Goal: Find specific page/section: Find specific page/section

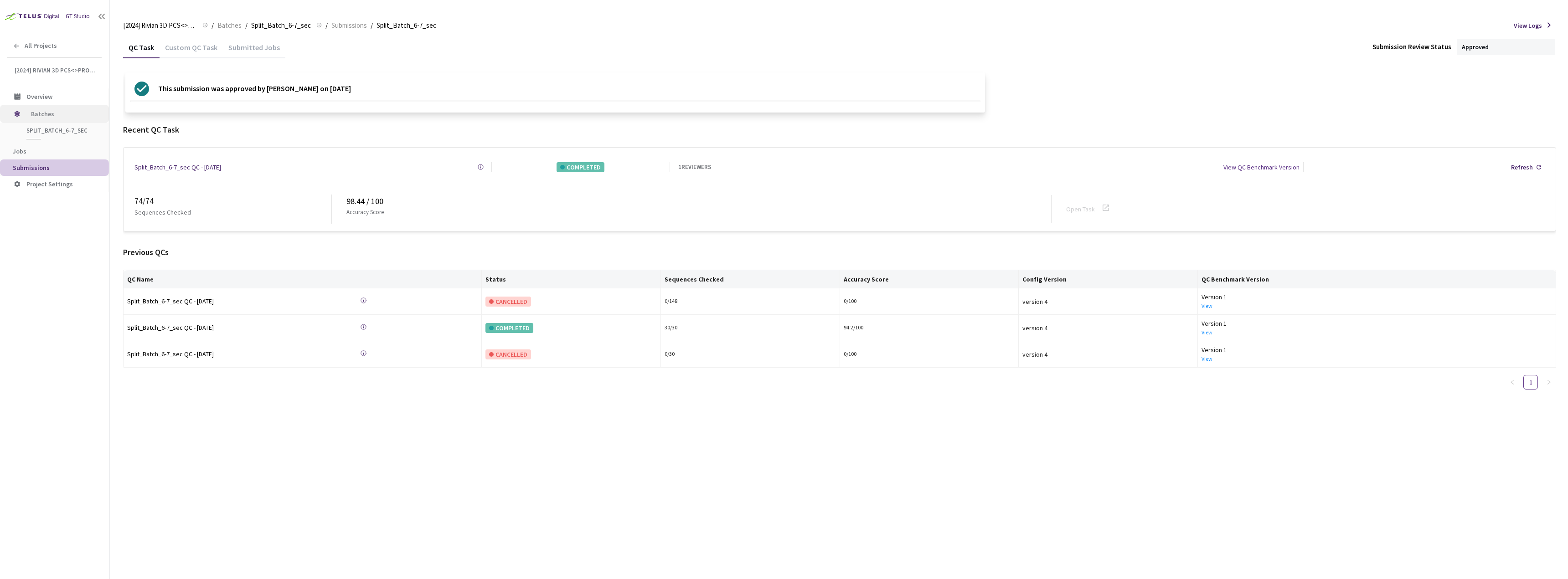
click at [54, 109] on span "Batches" at bounding box center [62, 114] width 63 height 18
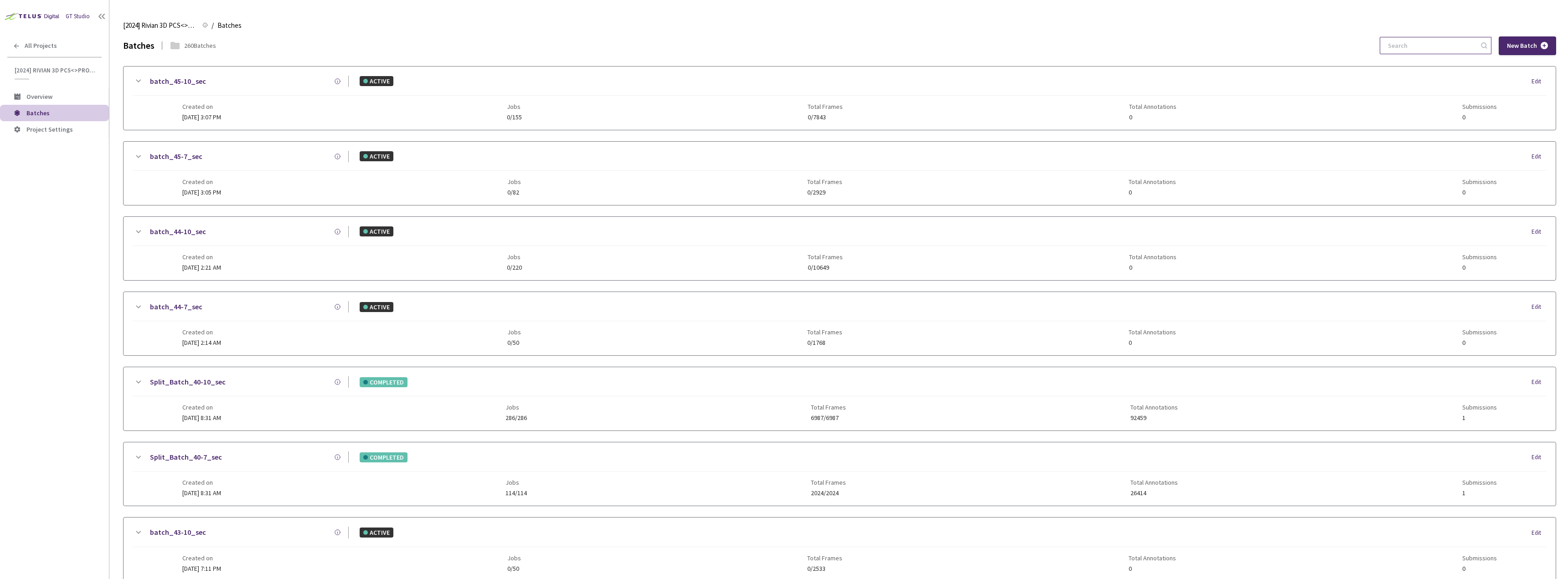
click at [1430, 51] on input at bounding box center [1431, 45] width 97 height 16
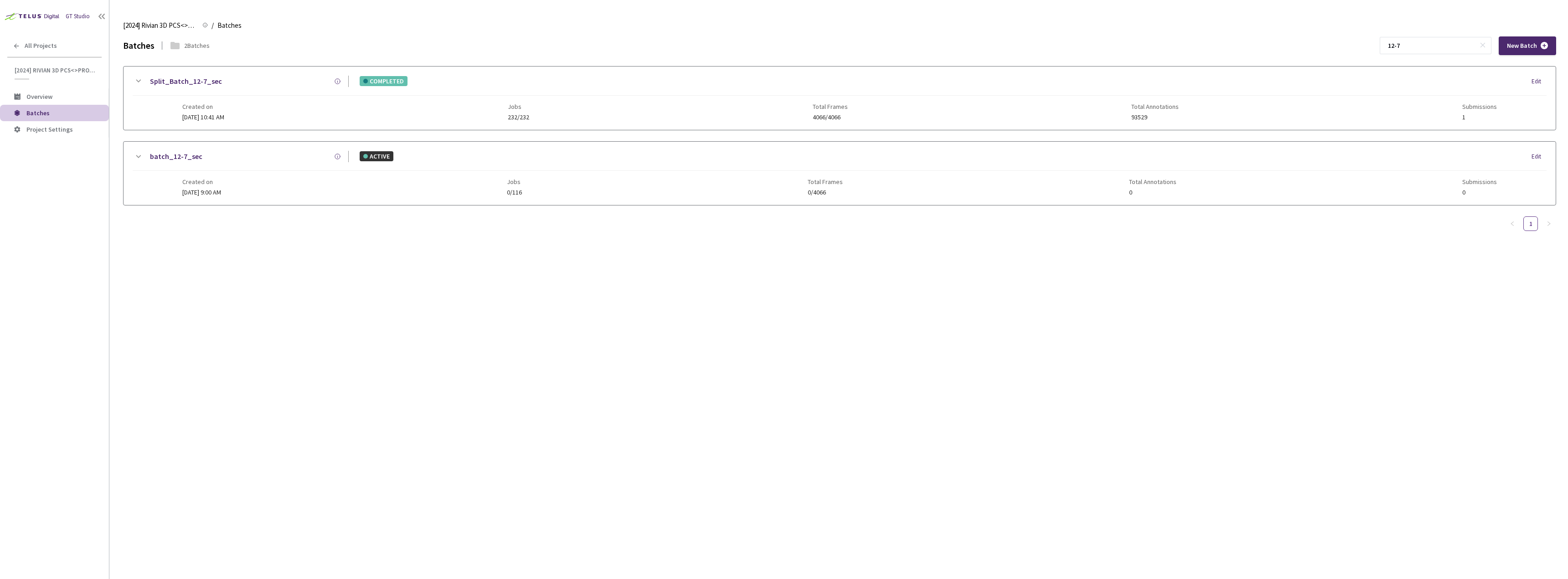
type input "12-7"
click at [136, 81] on icon at bounding box center [138, 81] width 11 height 11
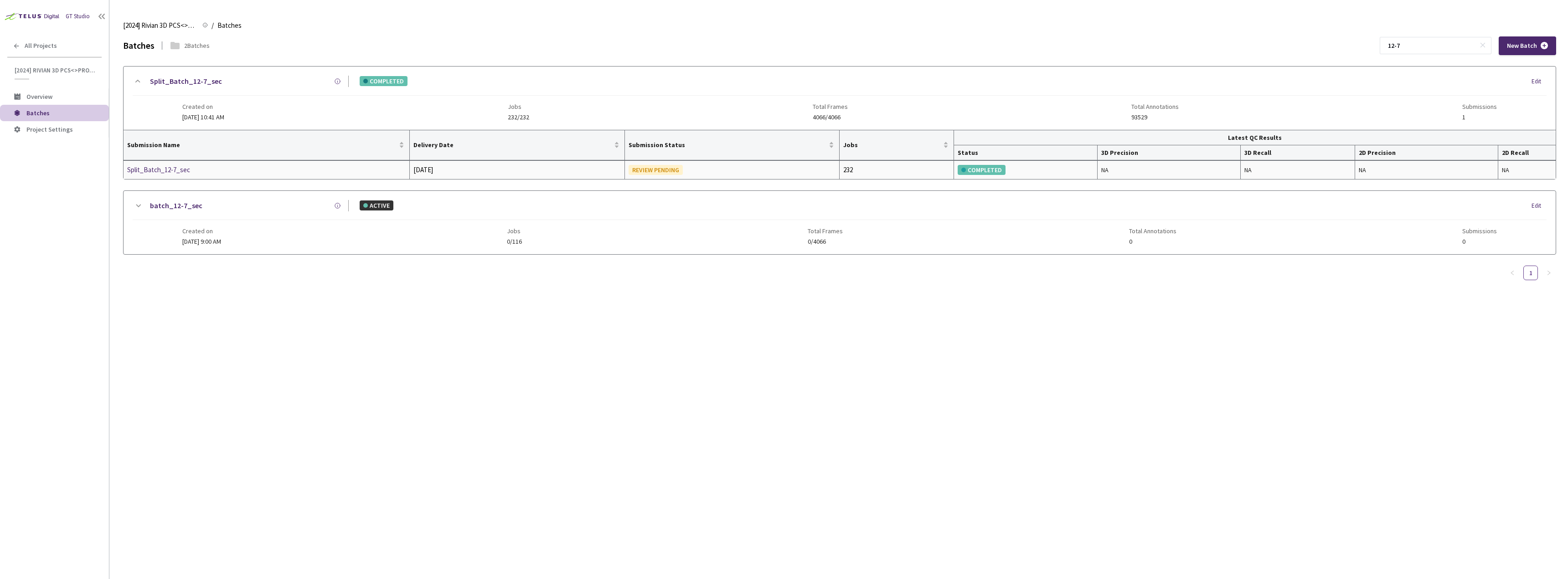
click at [172, 172] on div "Split_Batch_12-7_sec" at bounding box center [175, 170] width 97 height 11
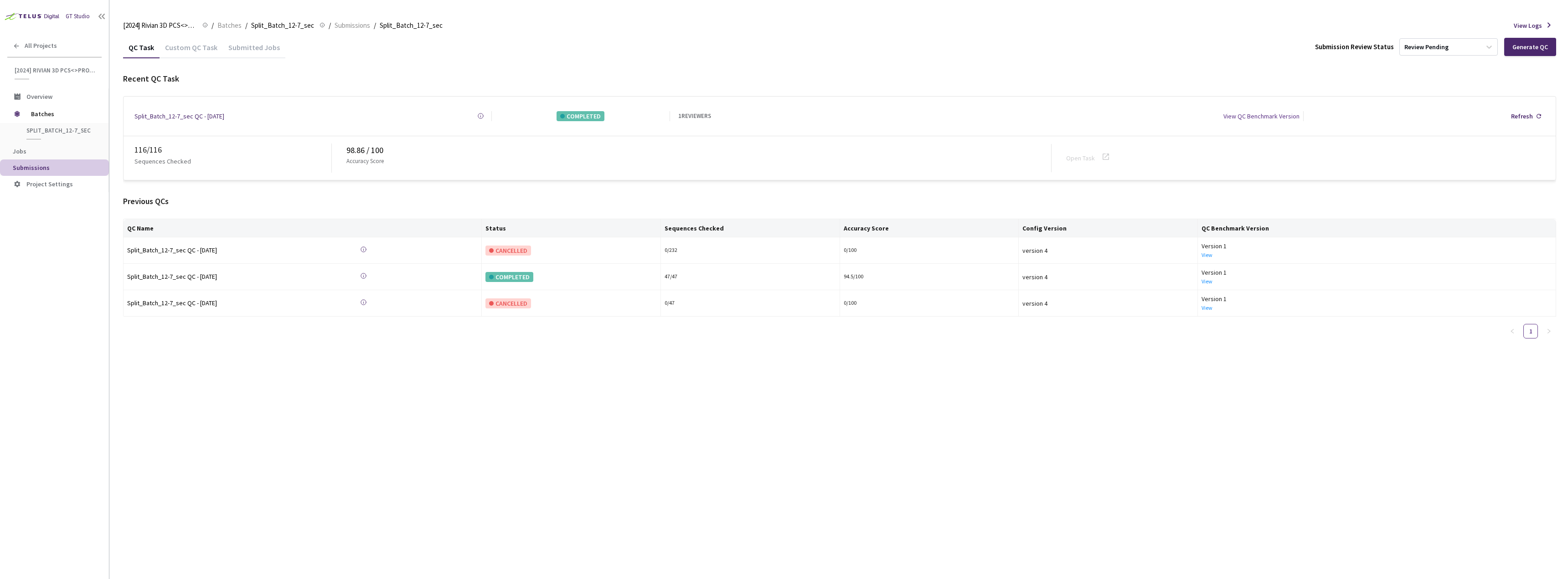
click at [1107, 153] on icon at bounding box center [1106, 157] width 11 height 11
click at [58, 113] on span "Batches" at bounding box center [62, 114] width 63 height 18
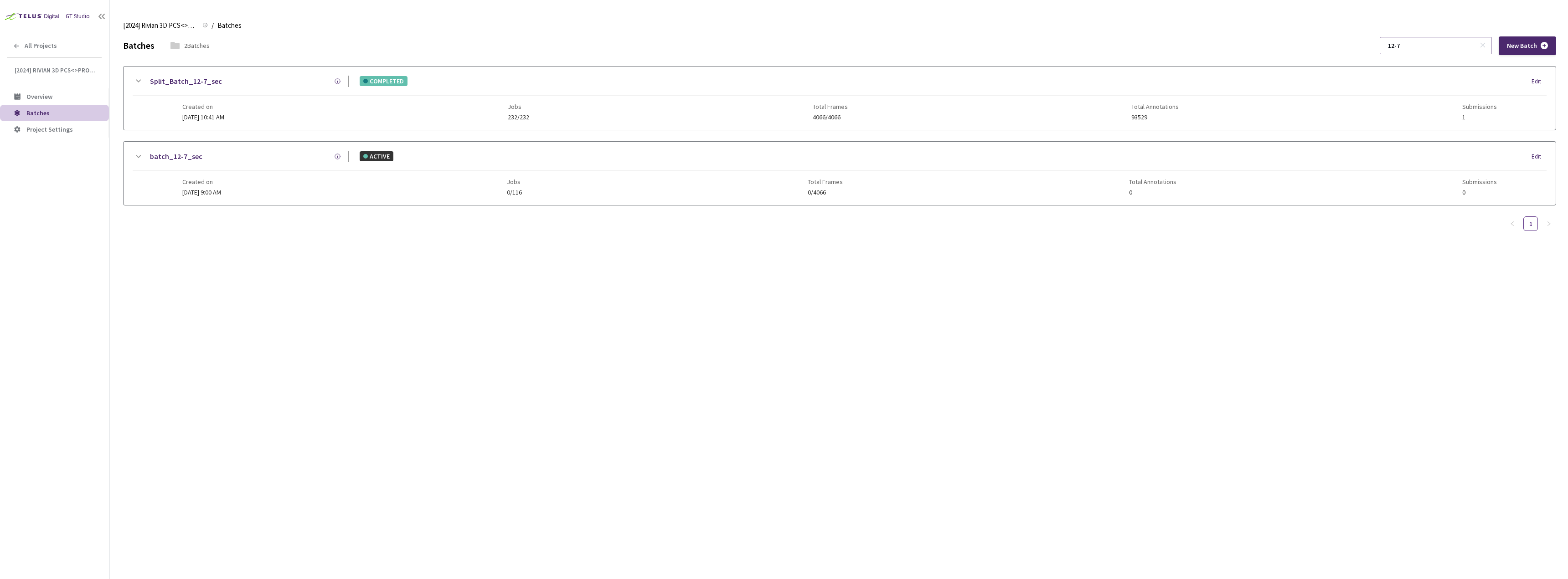
click at [1427, 43] on input "12-7" at bounding box center [1431, 45] width 97 height 16
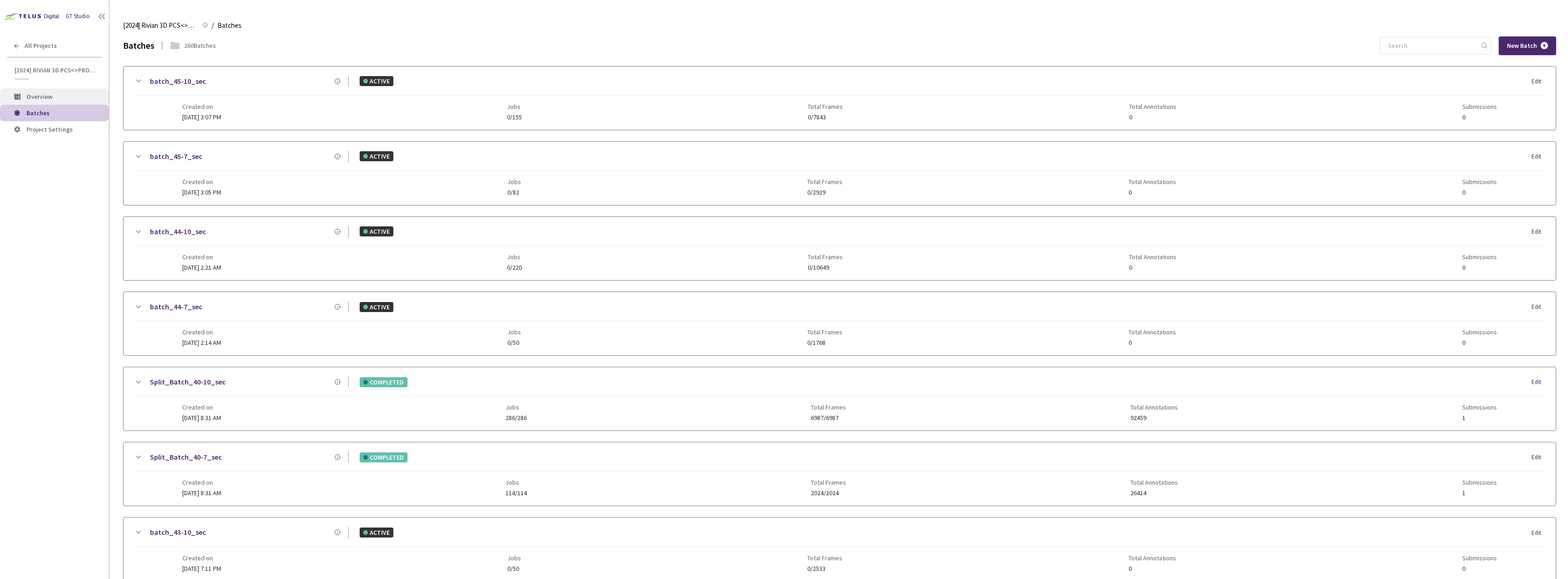
click at [44, 96] on span "Overview" at bounding box center [39, 96] width 26 height 8
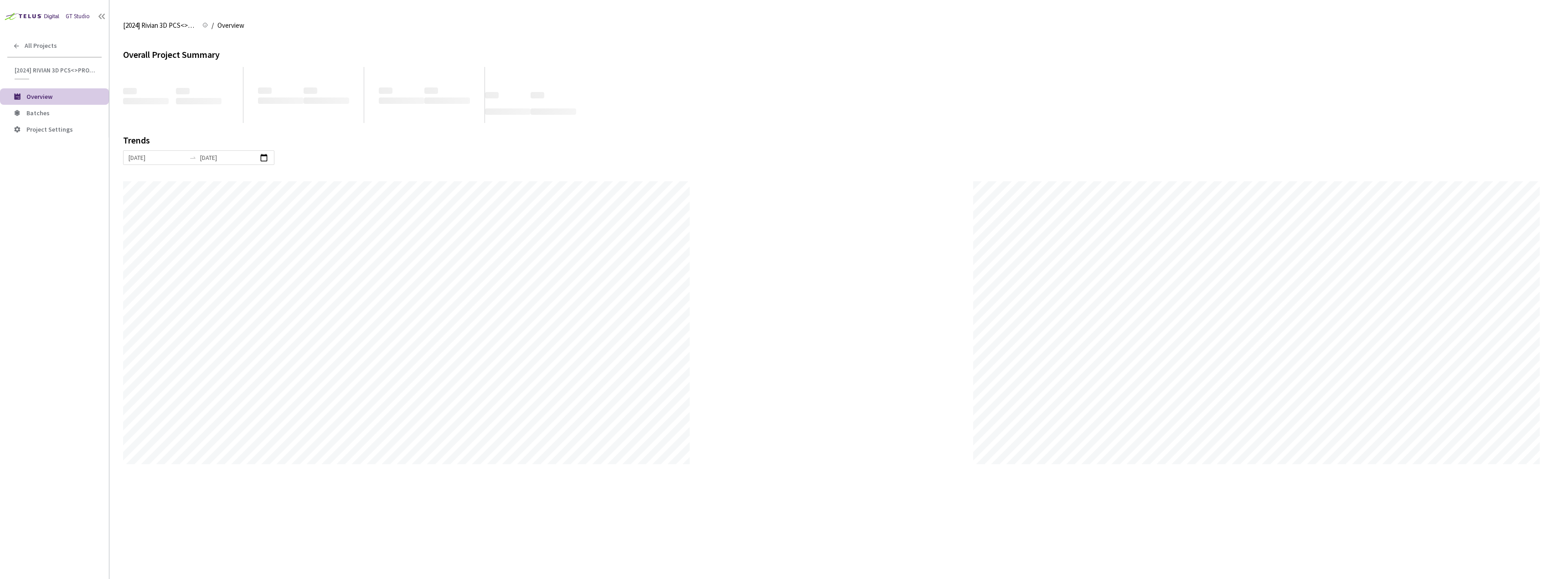
scroll to position [579, 1568]
click at [37, 111] on span "Batches" at bounding box center [38, 113] width 23 height 8
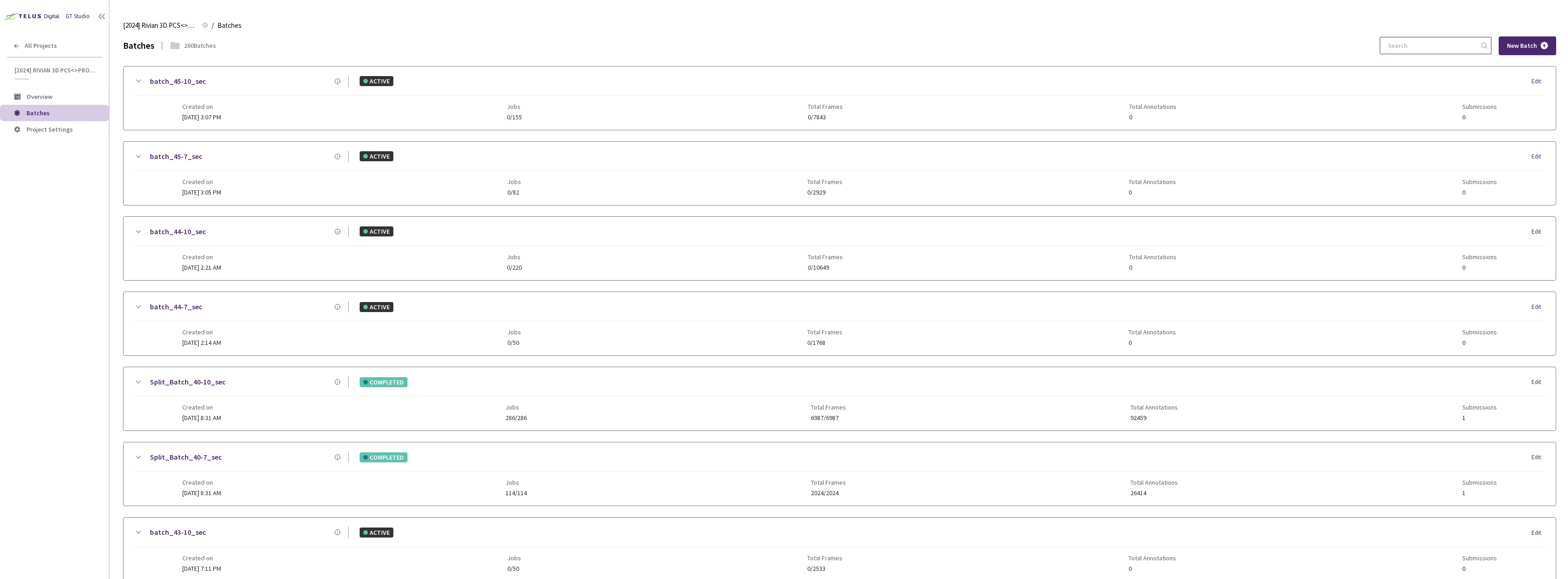
click at [1416, 45] on input at bounding box center [1431, 45] width 97 height 16
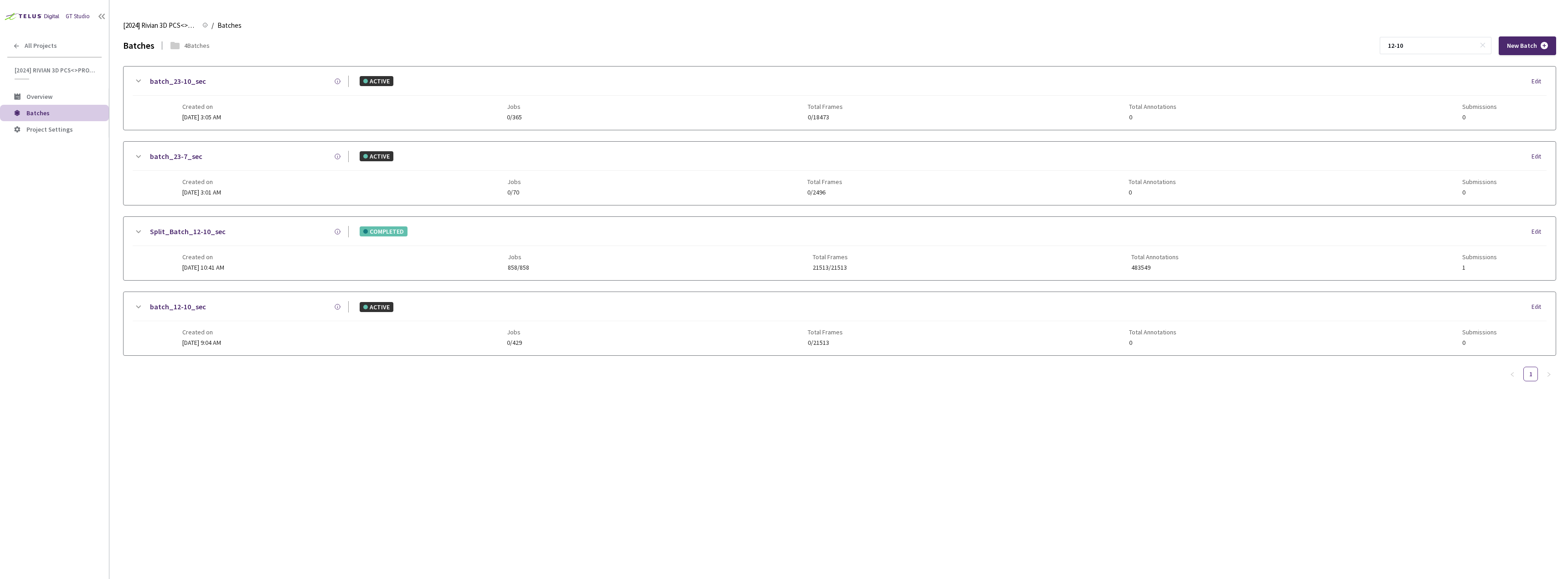
type input "12-10"
click at [134, 231] on icon at bounding box center [138, 232] width 11 height 11
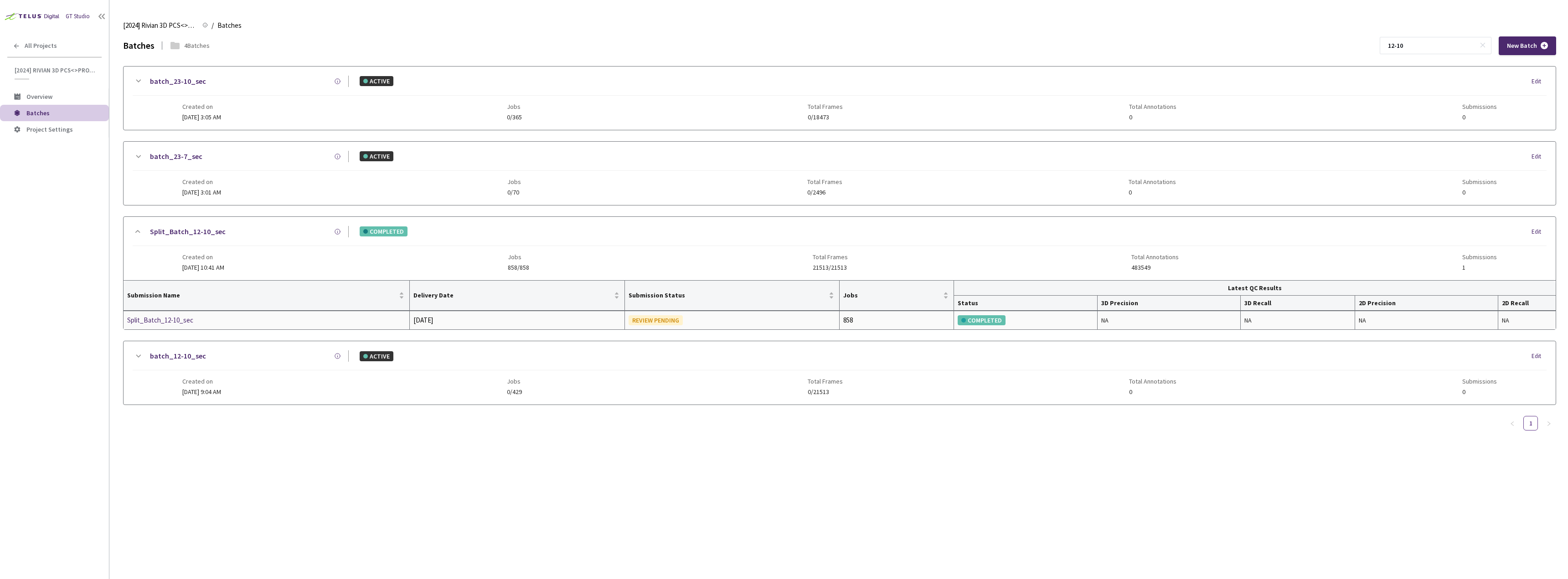
click at [185, 317] on div "Split_Batch_12-10_sec" at bounding box center [175, 320] width 97 height 11
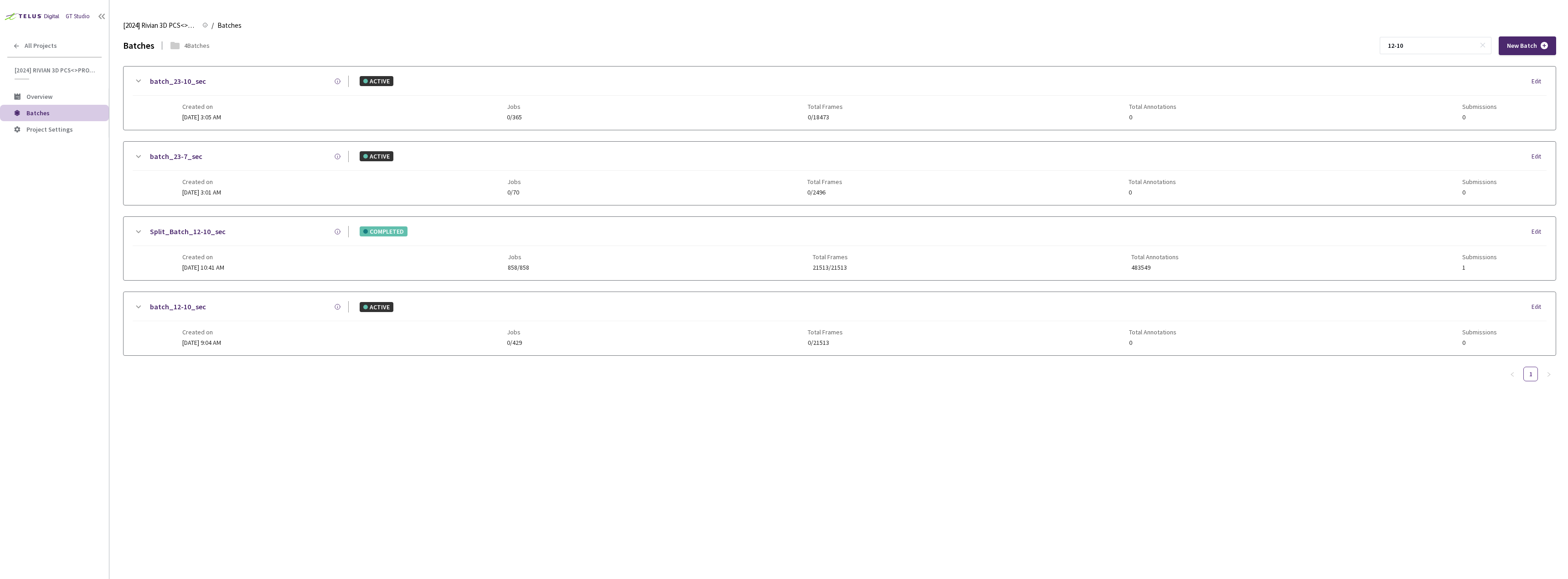
click at [198, 43] on div "4 Batches" at bounding box center [197, 46] width 26 height 10
click at [257, 47] on div "Batches 4 Batches 12-10 New Batch" at bounding box center [839, 46] width 1433 height 19
click at [1431, 41] on input "12-10" at bounding box center [1431, 45] width 97 height 16
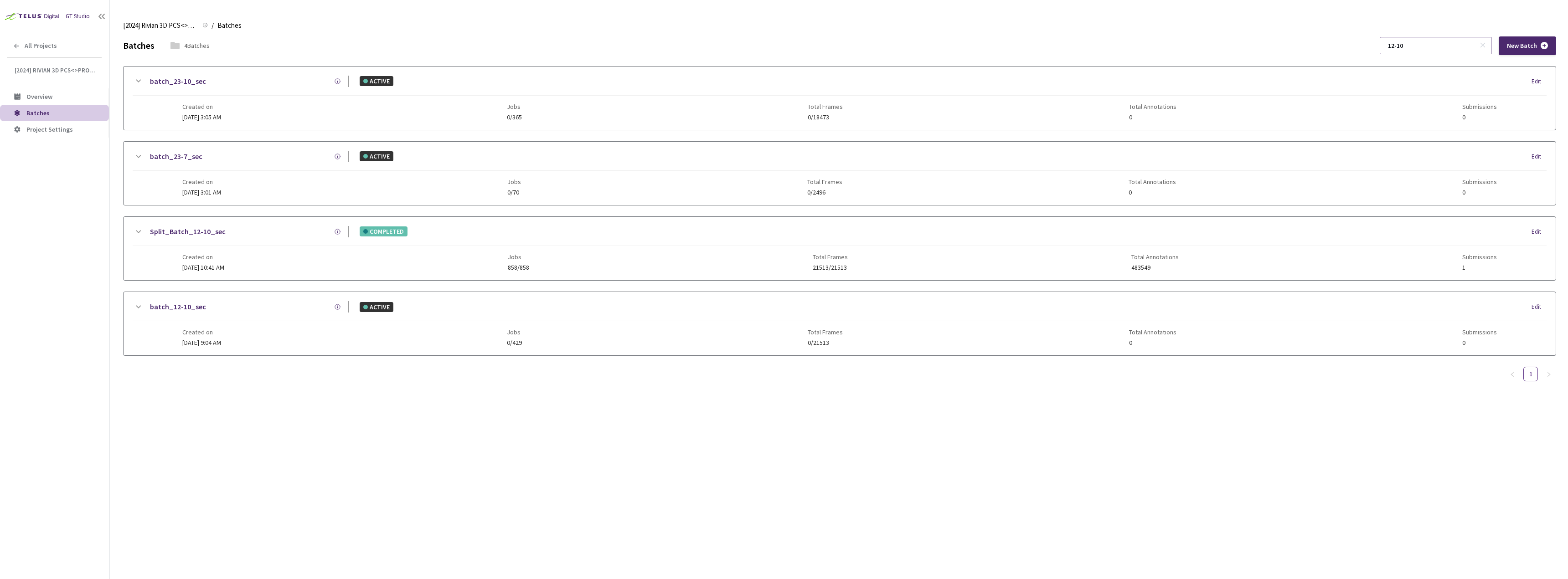
click at [1431, 41] on input "12-10" at bounding box center [1431, 45] width 97 height 16
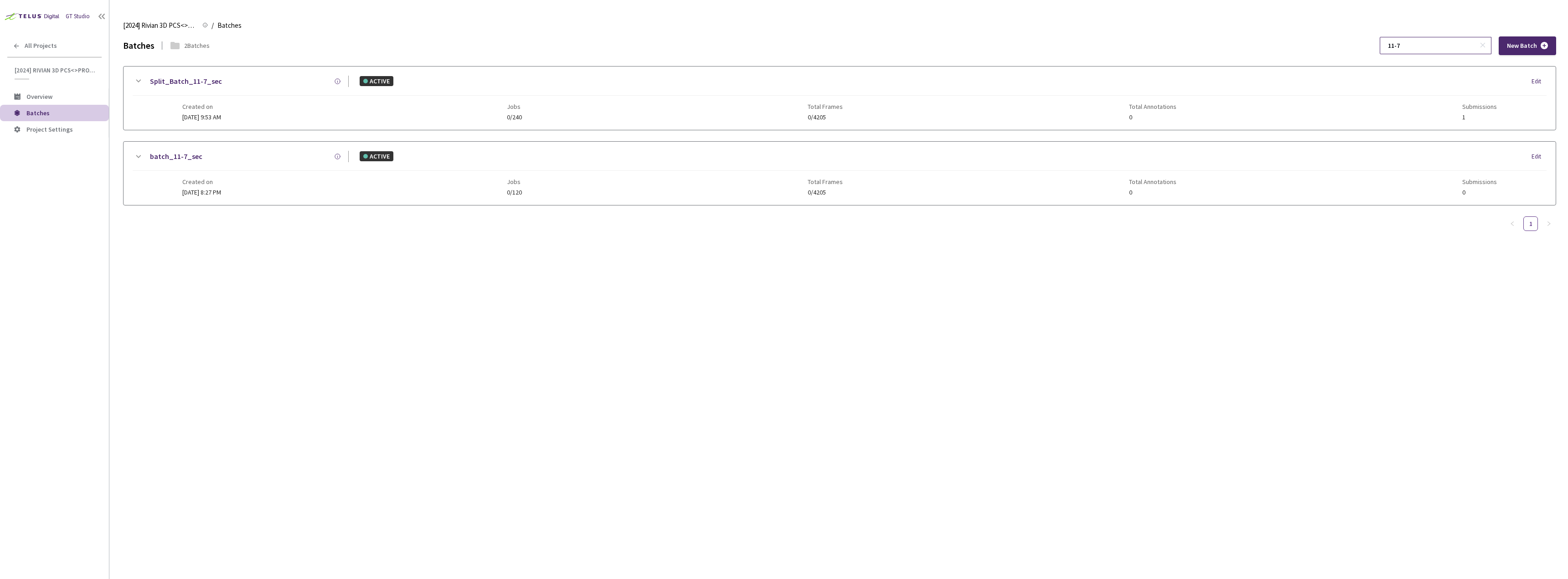
click at [1427, 50] on input "11-7" at bounding box center [1431, 45] width 97 height 16
type input "10-7"
click at [139, 80] on icon at bounding box center [138, 81] width 11 height 11
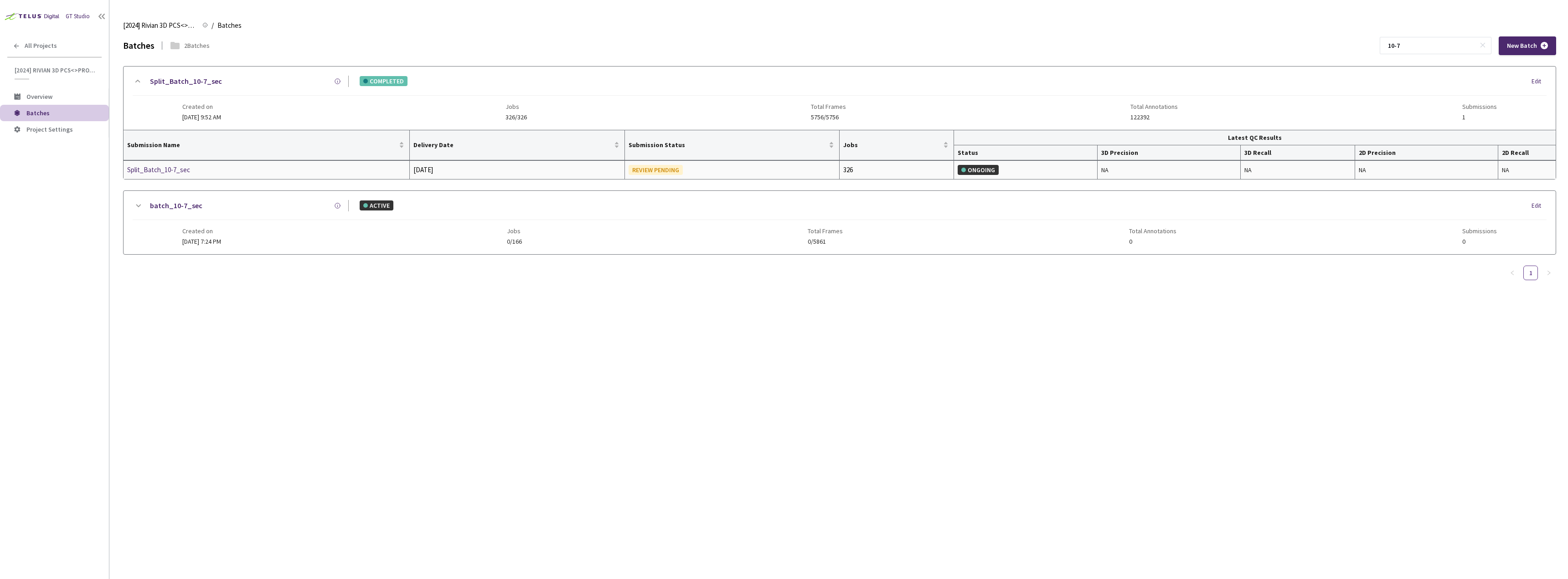
click at [177, 168] on div "Split_Batch_10-7_sec" at bounding box center [175, 170] width 97 height 11
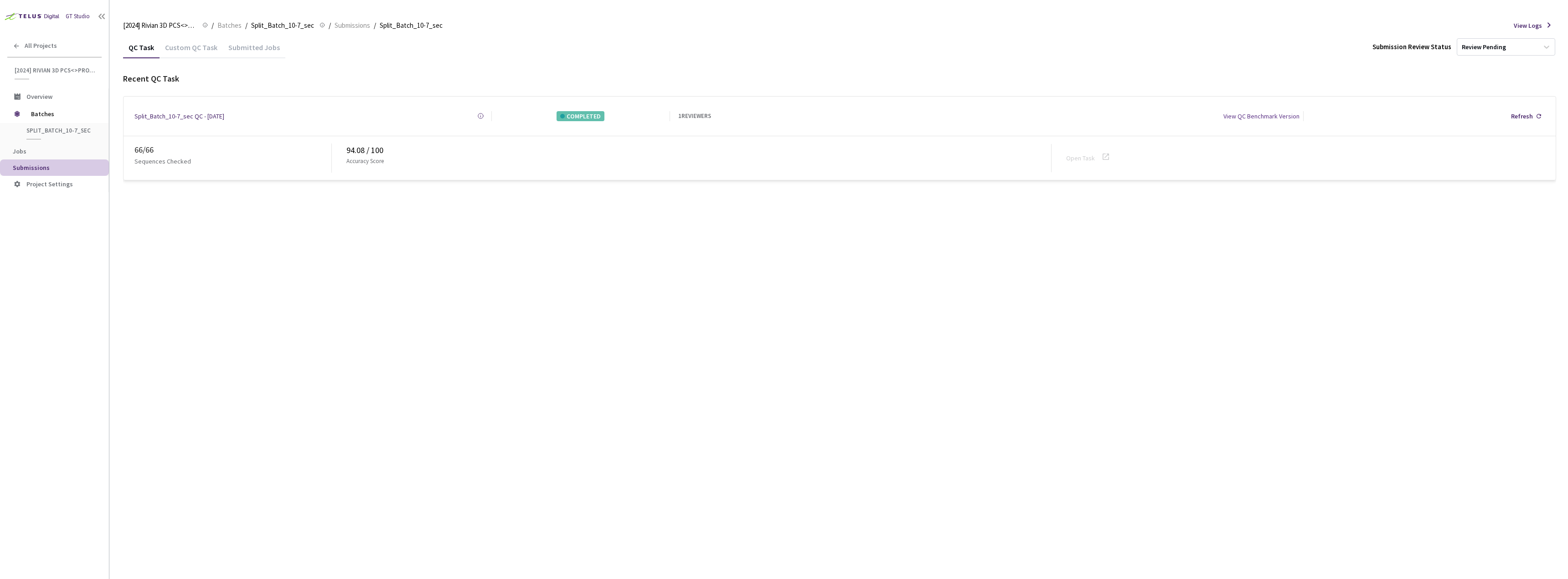
click at [182, 60] on div "QC Task Custom QC Task Submitted Jobs Submission Review Status Review Pending R…" at bounding box center [839, 108] width 1433 height 144
click at [192, 54] on div "Custom QC Task" at bounding box center [191, 50] width 63 height 15
click at [1106, 154] on icon at bounding box center [1106, 157] width 11 height 11
click at [149, 44] on div "QC Task" at bounding box center [141, 50] width 37 height 15
